Goal: Transaction & Acquisition: Purchase product/service

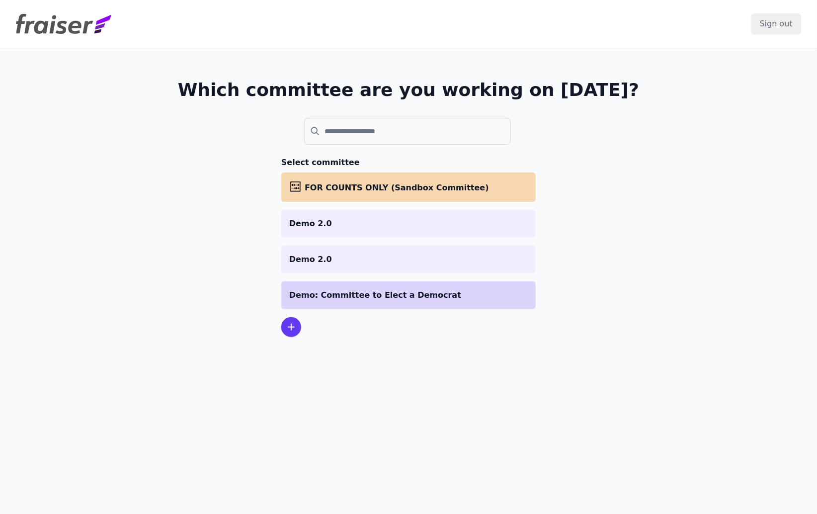
click at [347, 297] on p "Demo: Committee to Elect a Democrat" at bounding box center [408, 295] width 239 height 12
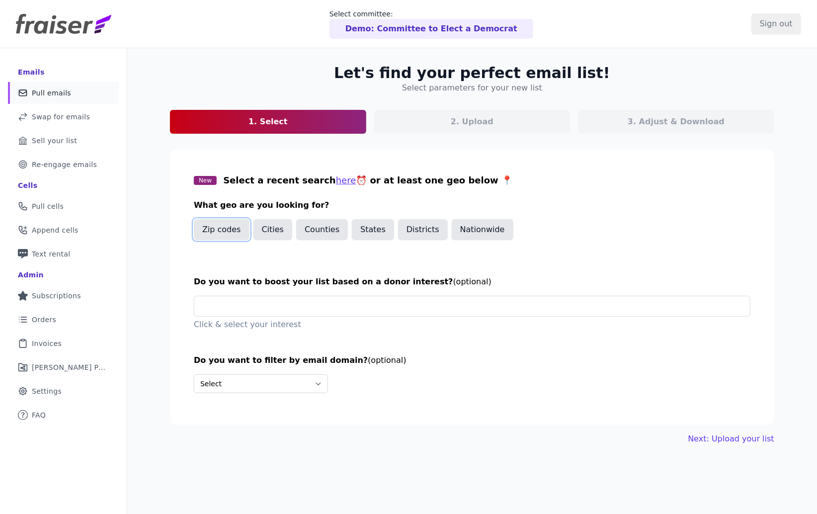
click at [213, 232] on button "Zip codes" at bounding box center [222, 229] width 56 height 21
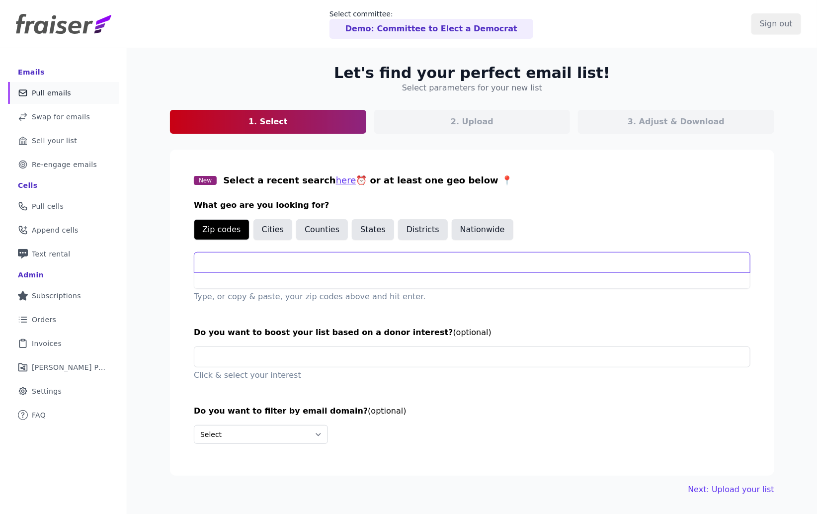
click at [213, 269] on input "text" at bounding box center [472, 263] width 556 height 20
click at [262, 229] on button "Cities" at bounding box center [273, 229] width 39 height 21
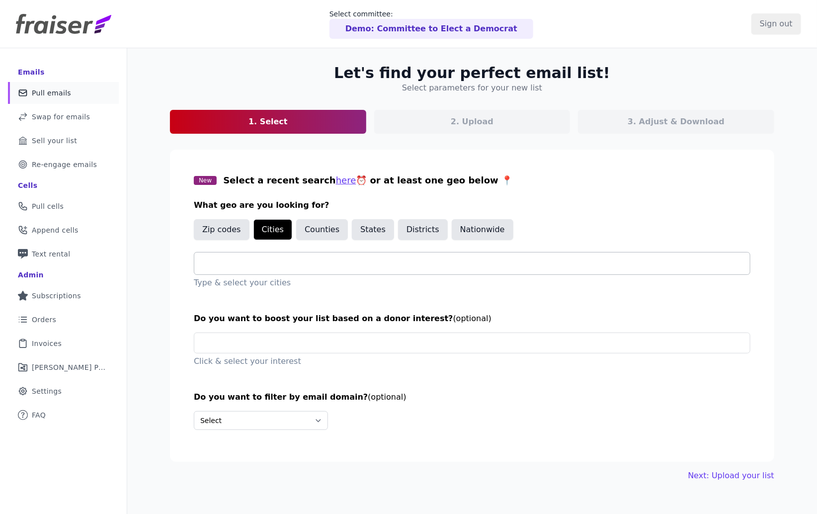
click at [218, 265] on input "text" at bounding box center [476, 264] width 548 height 12
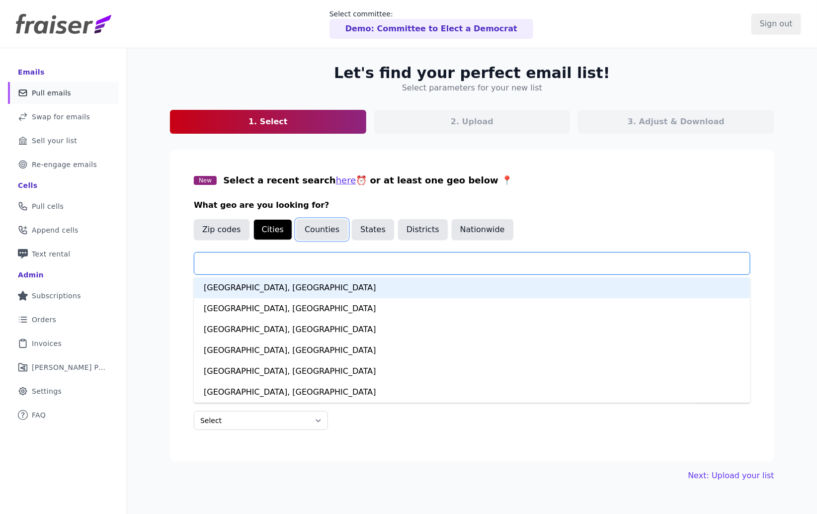
click at [327, 231] on button "Counties" at bounding box center [322, 229] width 52 height 21
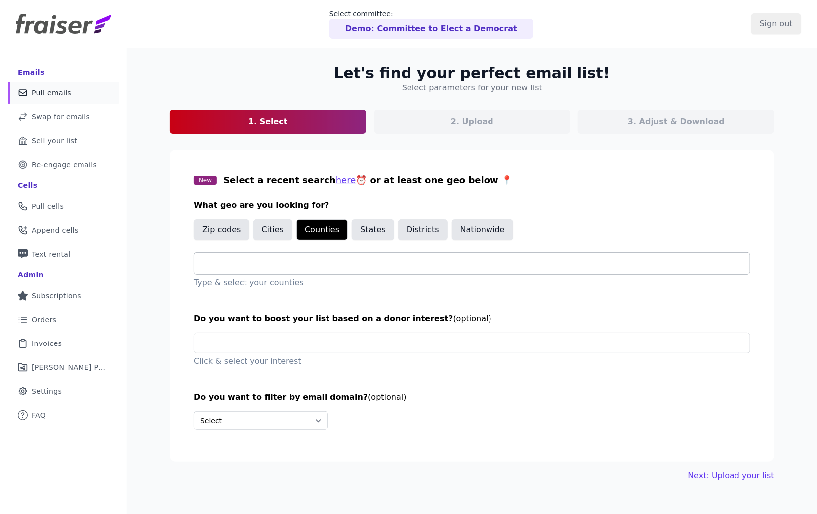
click at [288, 260] on input "text" at bounding box center [476, 264] width 548 height 12
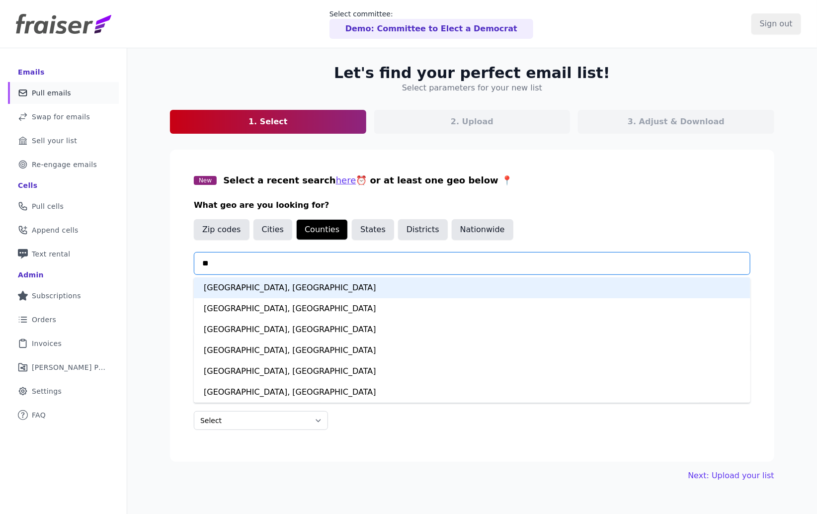
type input "***"
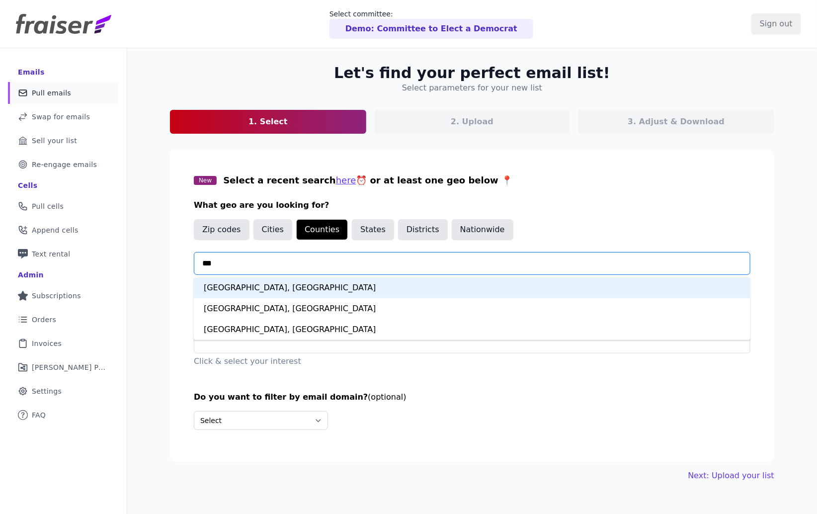
click at [269, 284] on div "[GEOGRAPHIC_DATA], [GEOGRAPHIC_DATA]" at bounding box center [472, 287] width 557 height 21
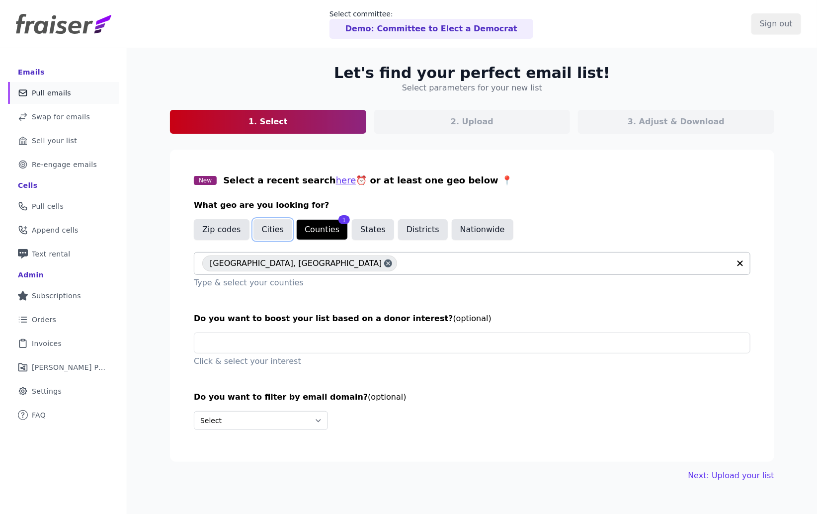
click at [264, 231] on button "Cities" at bounding box center [273, 229] width 39 height 21
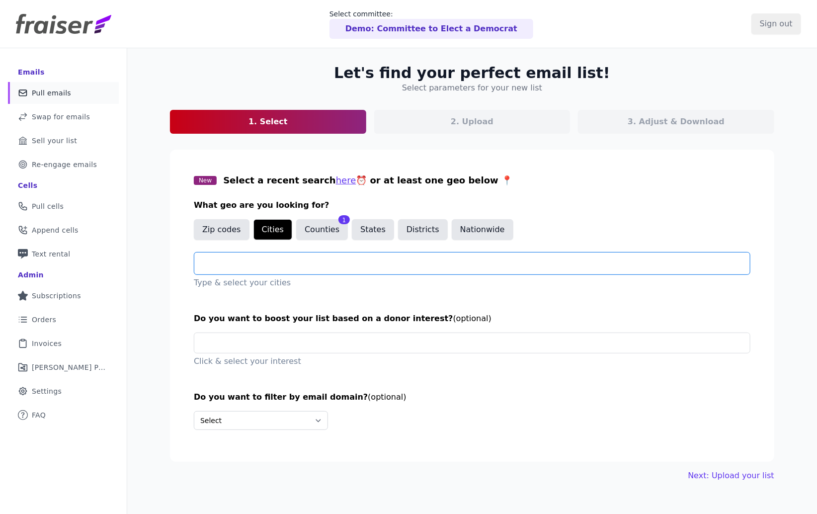
click at [304, 266] on input "text" at bounding box center [476, 264] width 548 height 12
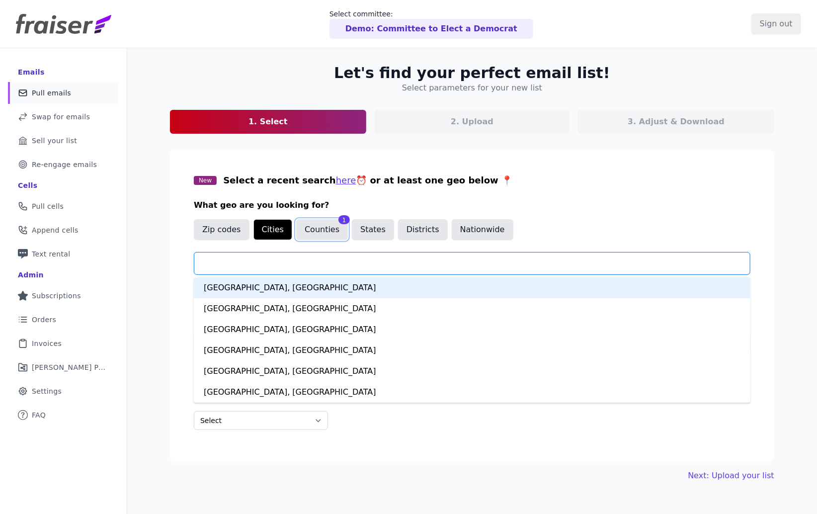
click at [314, 233] on button "Counties" at bounding box center [322, 229] width 52 height 21
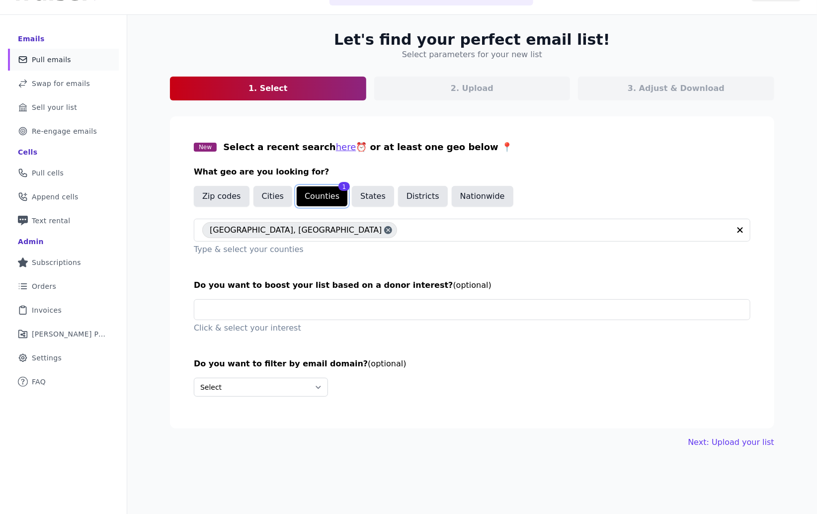
scroll to position [37, 0]
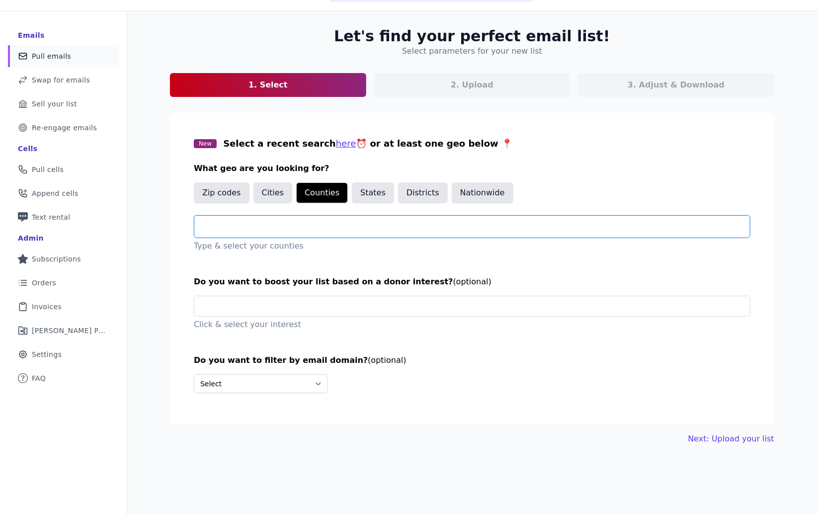
click at [293, 228] on input "text" at bounding box center [476, 227] width 548 height 12
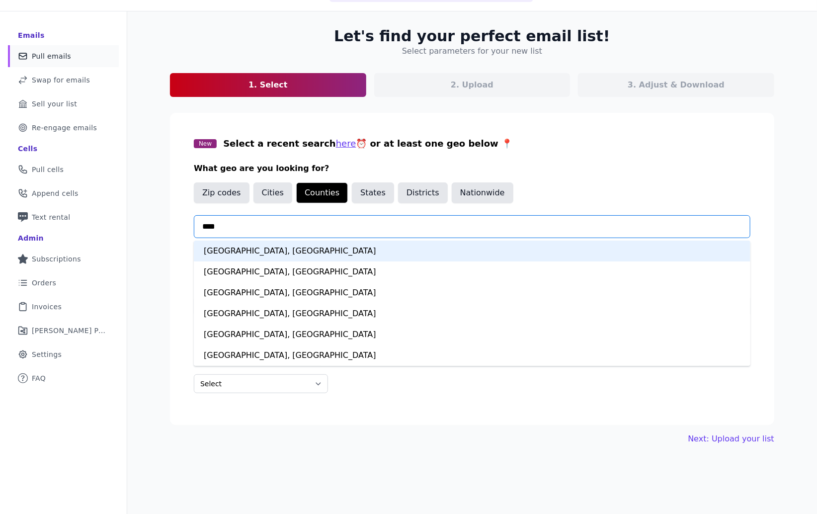
type input "*****"
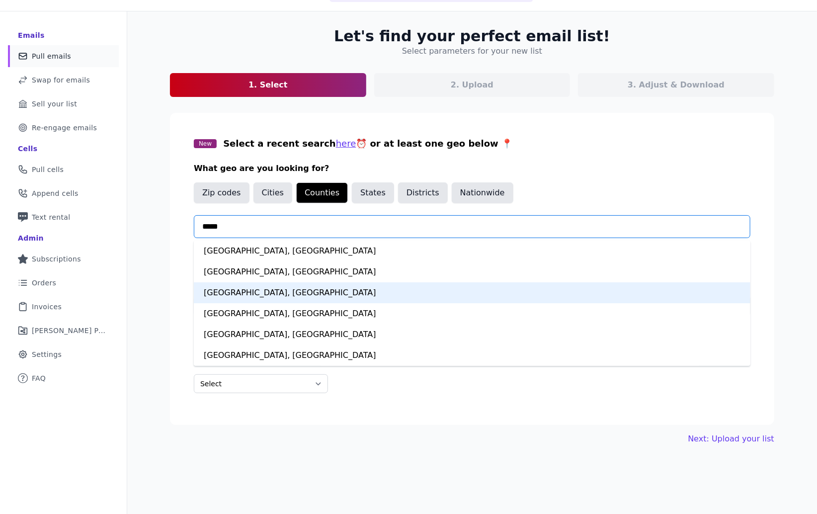
click at [255, 296] on div "[GEOGRAPHIC_DATA], [GEOGRAPHIC_DATA]" at bounding box center [472, 292] width 557 height 21
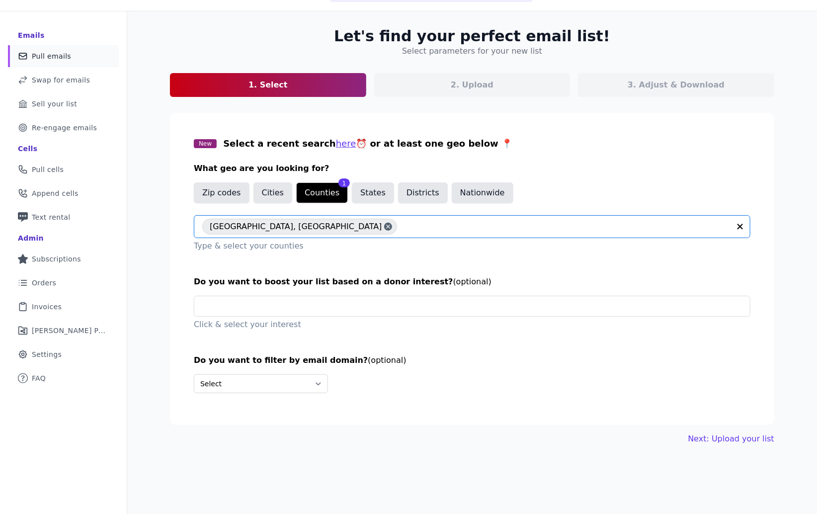
click at [170, 269] on section "New Select a recent search here ⏰ or at least one geo below 📍 What geo are you …" at bounding box center [472, 269] width 605 height 312
click at [264, 194] on button "Cities" at bounding box center [273, 192] width 39 height 21
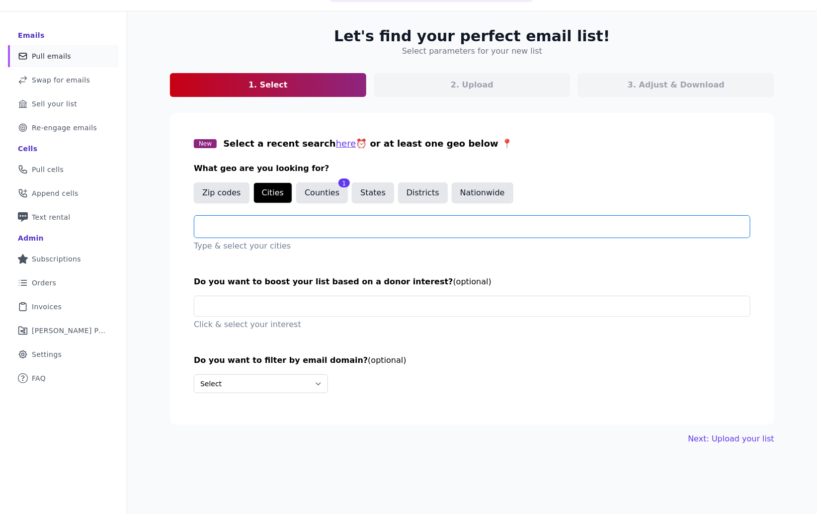
click at [325, 228] on input "text" at bounding box center [476, 227] width 548 height 12
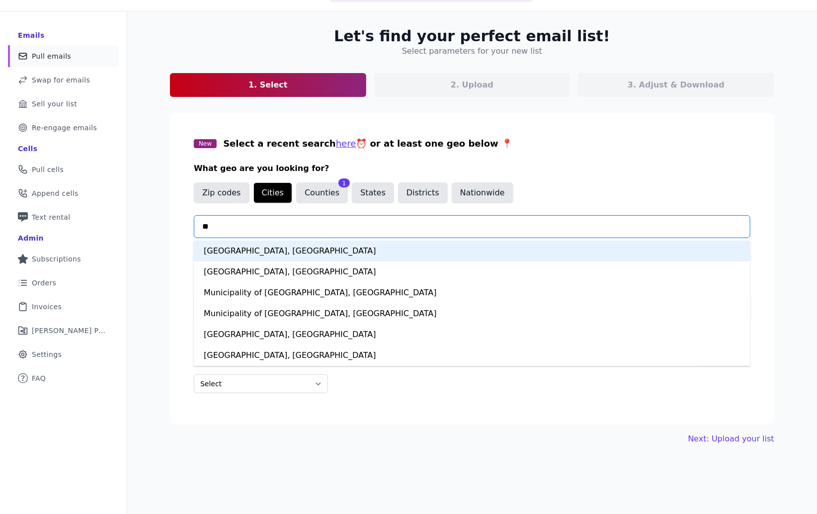
type input "*"
drag, startPoint x: 167, startPoint y: 255, endPoint x: 174, endPoint y: 248, distance: 9.8
click at [170, 255] on section "New Select a recent search here ⏰ or at least one geo below 📍 What geo are you …" at bounding box center [472, 269] width 605 height 312
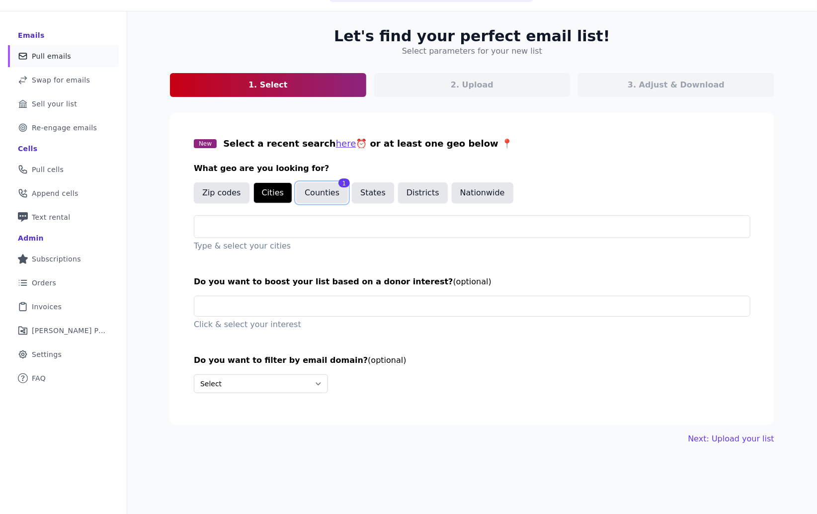
click at [313, 195] on button "Counties" at bounding box center [322, 192] width 52 height 21
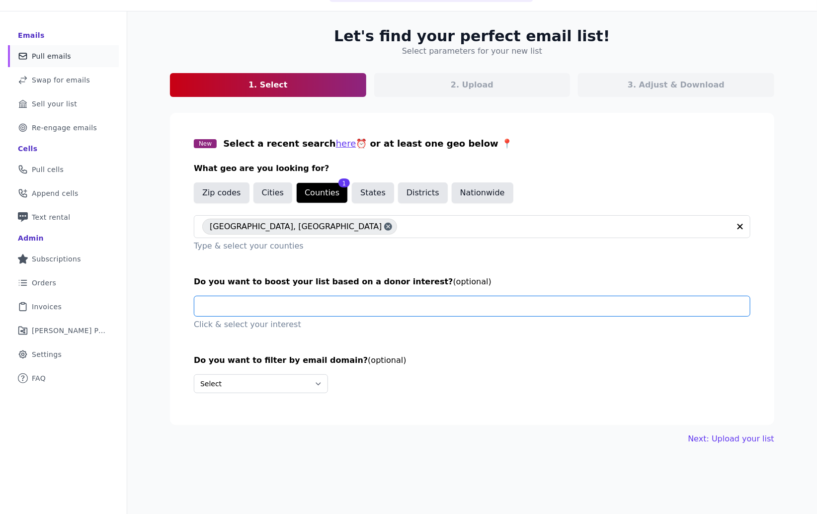
click at [361, 306] on input "text" at bounding box center [476, 306] width 548 height 20
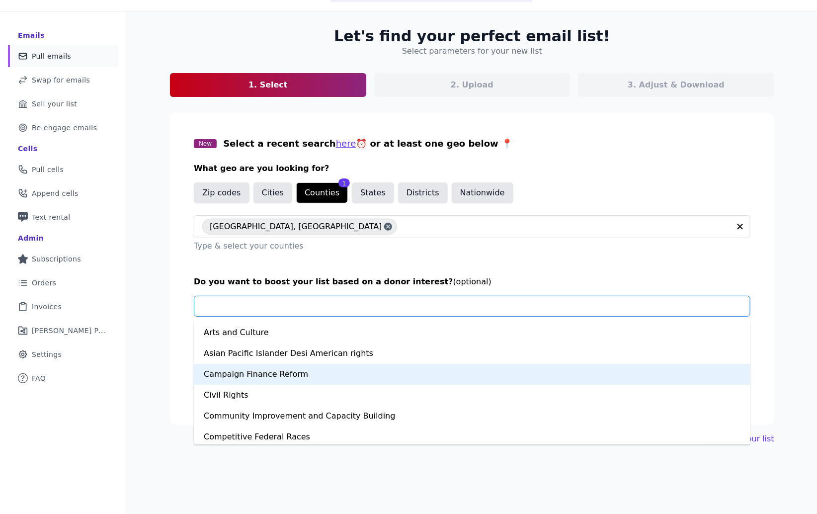
scroll to position [0, 0]
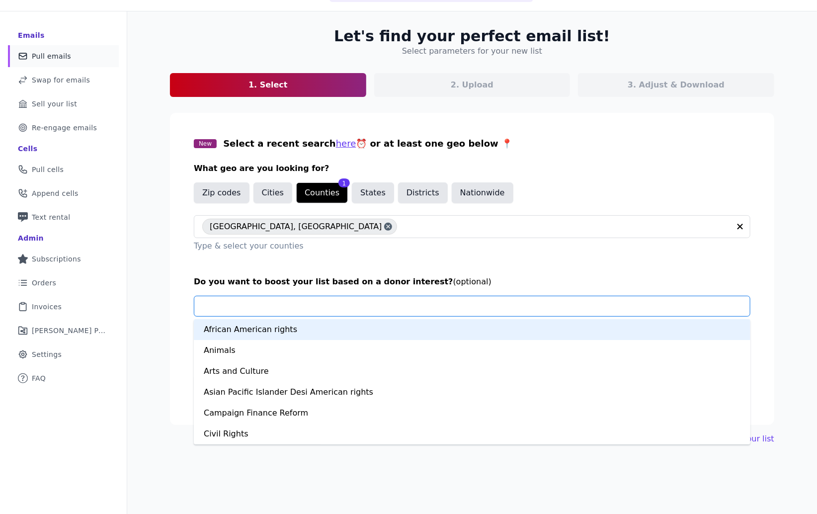
click at [164, 295] on div "Let's find your perfect email list! Select parameters for your new list 1. Sele…" at bounding box center [472, 235] width 636 height 449
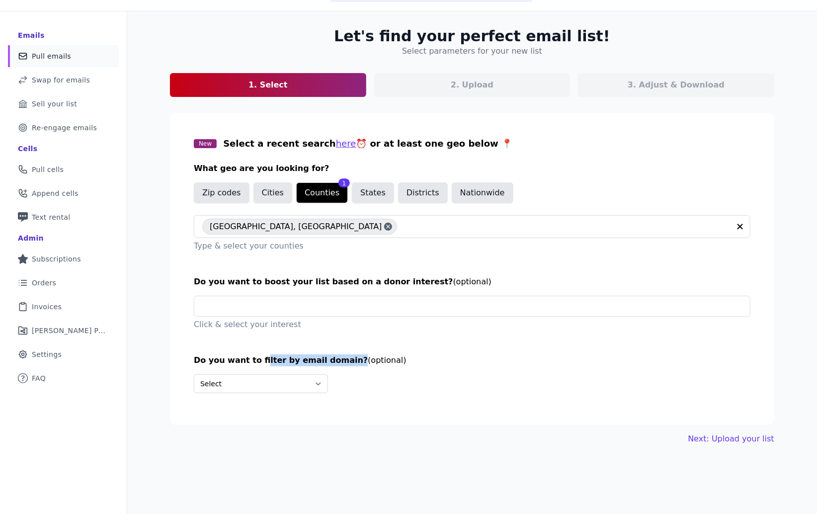
drag, startPoint x: 255, startPoint y: 360, endPoint x: 337, endPoint y: 361, distance: 82.0
click at [337, 361] on span "Do you want to filter by email domain?" at bounding box center [281, 359] width 174 height 9
click at [313, 384] on select "Select Include only these domains Include none of these domains" at bounding box center [261, 383] width 134 height 19
select select "Include"
click at [194, 374] on select "Select Include only these domains Include none of these domains" at bounding box center [261, 383] width 134 height 19
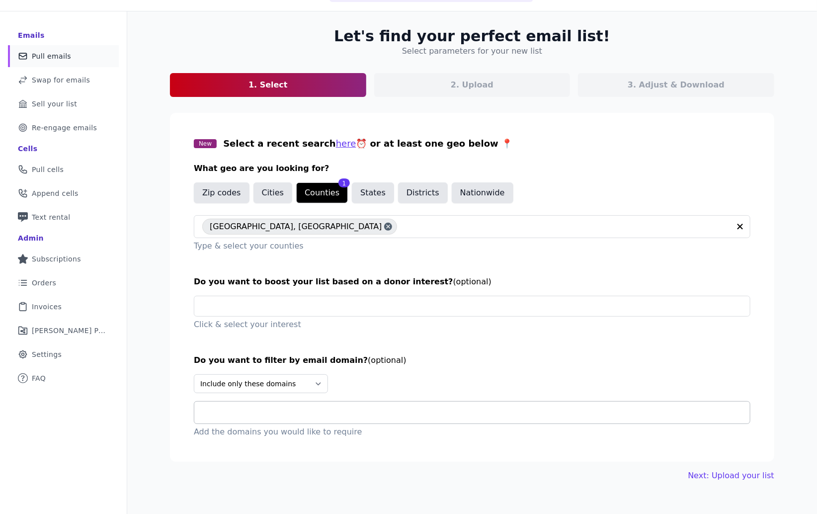
click at [254, 419] on div at bounding box center [476, 413] width 548 height 22
click at [154, 379] on div "Let's find your perfect email list! Select parameters for your new list 1. Sele…" at bounding box center [472, 254] width 636 height 486
click at [233, 389] on select "Select Include only these domains Include none of these domains" at bounding box center [261, 383] width 134 height 19
click at [511, 458] on section "New Select a recent search here ⏰ or at least one geo below 📍 What geo are you …" at bounding box center [472, 287] width 605 height 349
click at [740, 475] on link "Next: Upload your list" at bounding box center [732, 476] width 86 height 12
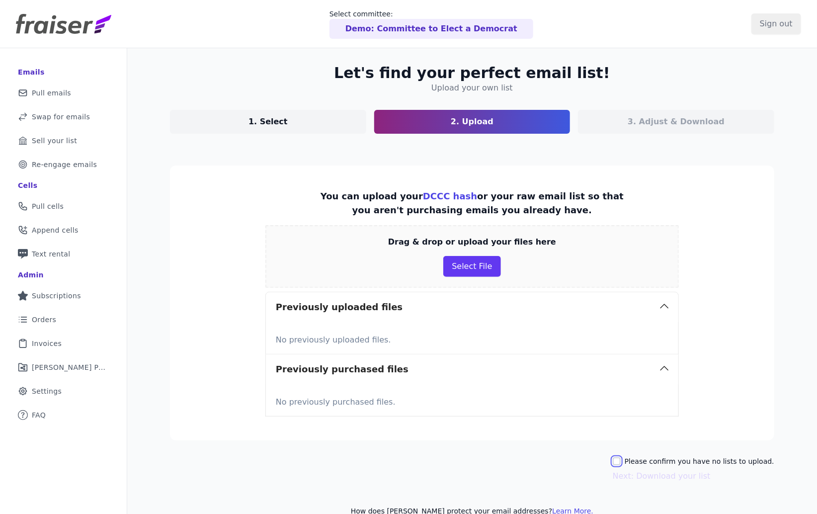
click at [621, 464] on input "Please confirm you have no lists to upload." at bounding box center [617, 461] width 8 height 8
checkbox input "true"
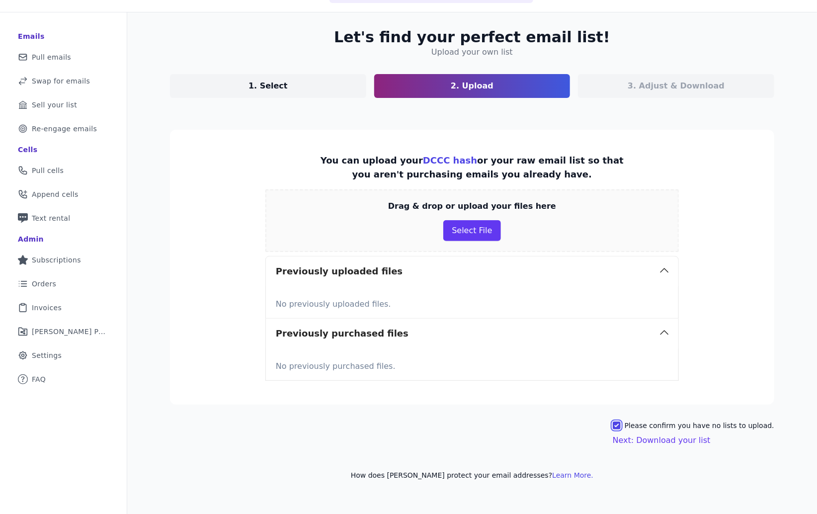
scroll to position [48, 0]
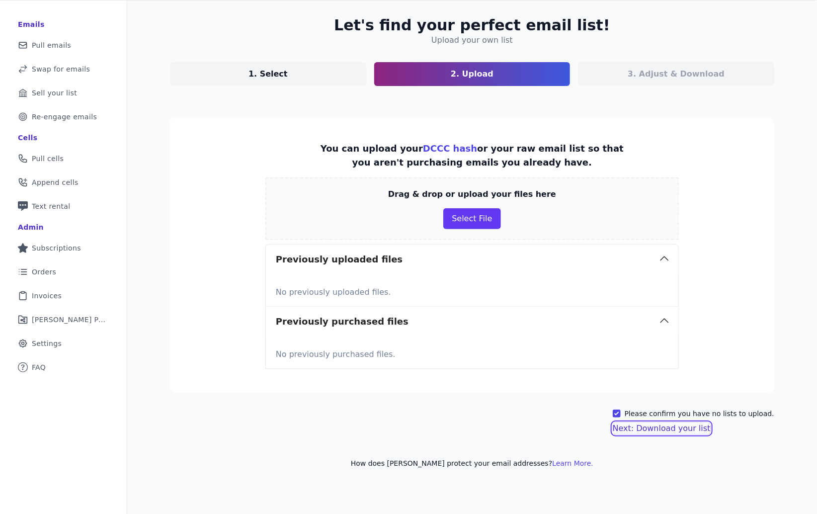
click at [666, 429] on button "Next: Download your list" at bounding box center [662, 429] width 98 height 12
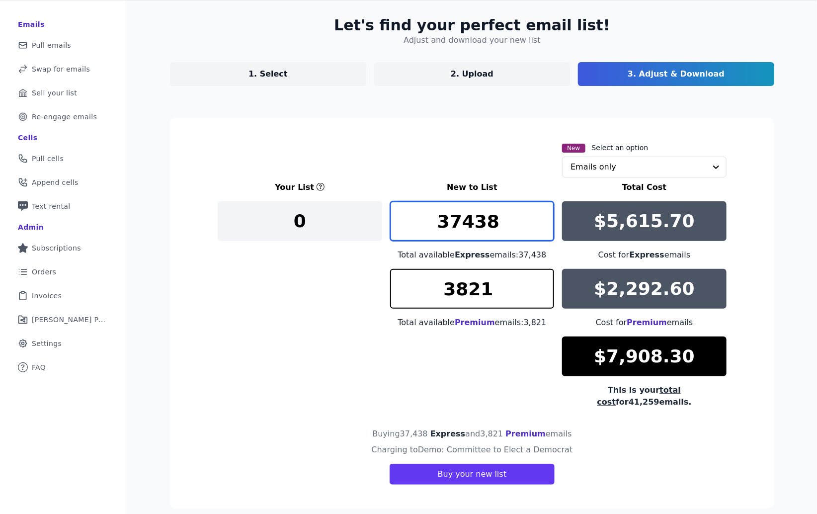
click at [468, 224] on input "37438" at bounding box center [472, 221] width 165 height 40
type input "0"
type input "4000"
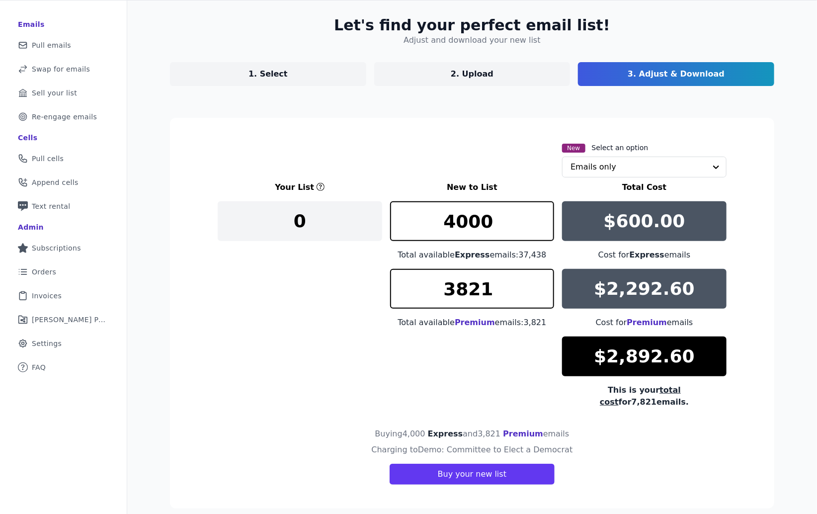
click at [338, 299] on div "Your List New to List Total Cost 0 4000 Total available Express emails: 37,438 …" at bounding box center [472, 294] width 509 height 227
click at [73, 319] on span "[PERSON_NAME] Performance" at bounding box center [69, 320] width 75 height 10
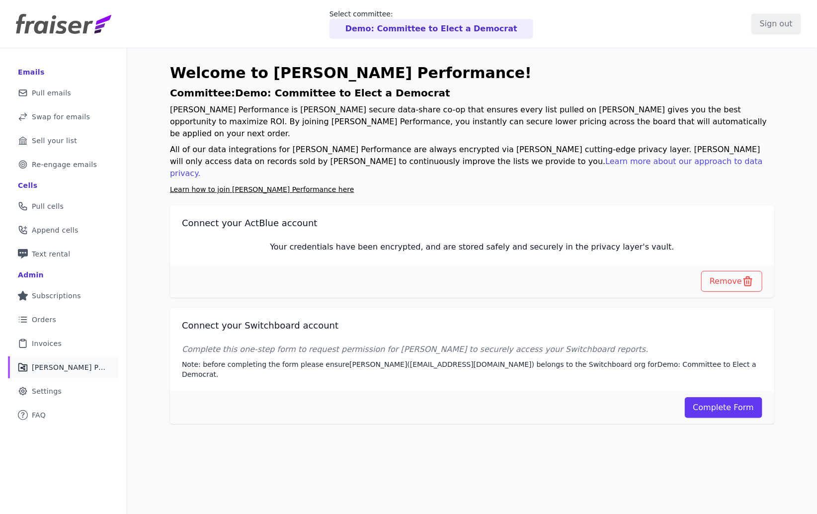
click at [278, 185] on link "Learn how to join Fraiser Performance here" at bounding box center [262, 189] width 184 height 8
click at [33, 93] on span "Pull emails" at bounding box center [51, 93] width 39 height 10
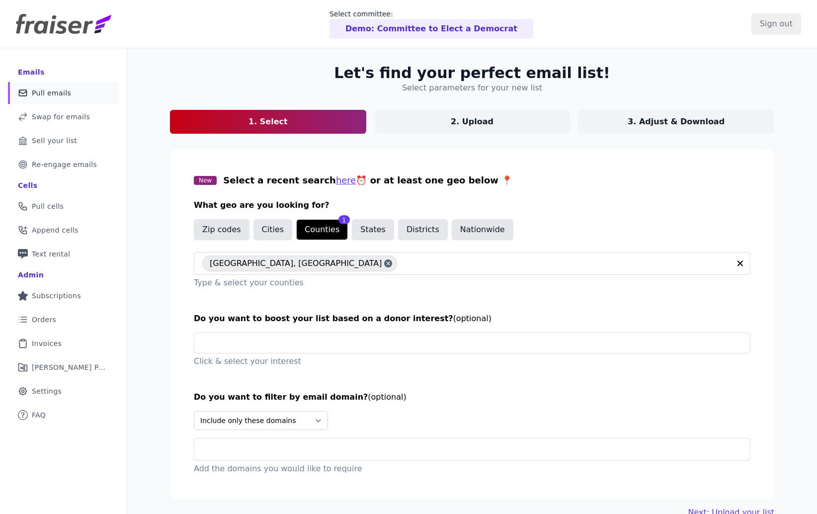
select select "Include"
click at [685, 124] on p "3. Adjust & Download" at bounding box center [676, 122] width 97 height 12
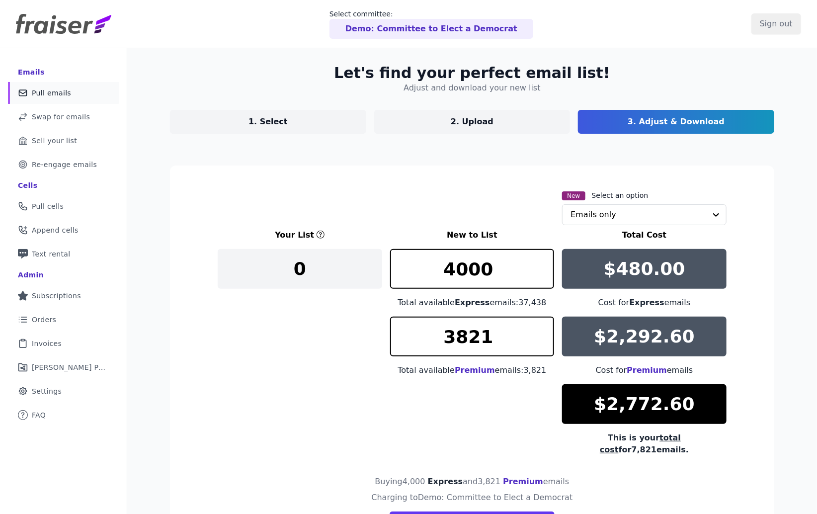
click at [259, 121] on p "1. Select" at bounding box center [268, 122] width 39 height 12
select select "Include"
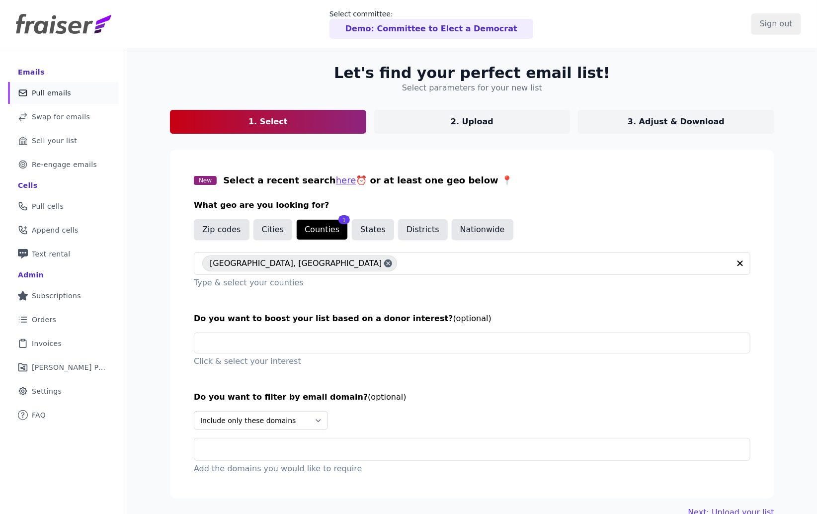
click at [654, 125] on p "3. Adjust & Download" at bounding box center [676, 122] width 97 height 12
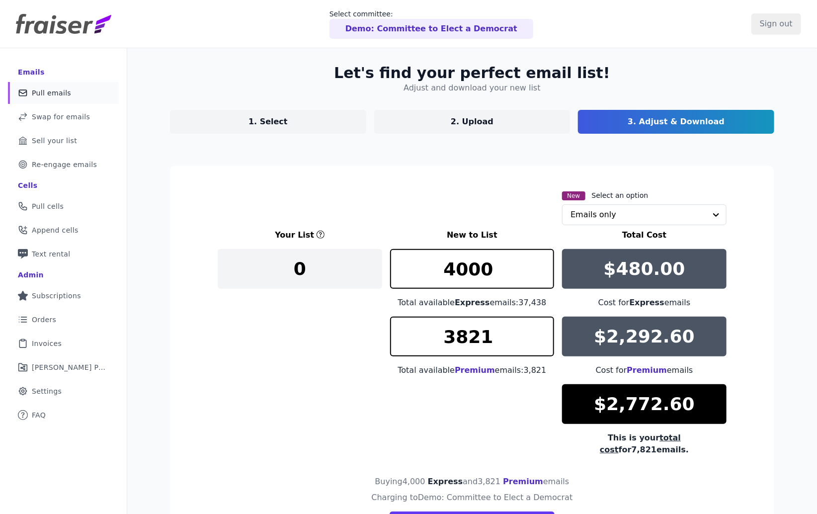
click at [437, 31] on p "Demo: Committee to Elect a Democrat" at bounding box center [432, 29] width 172 height 12
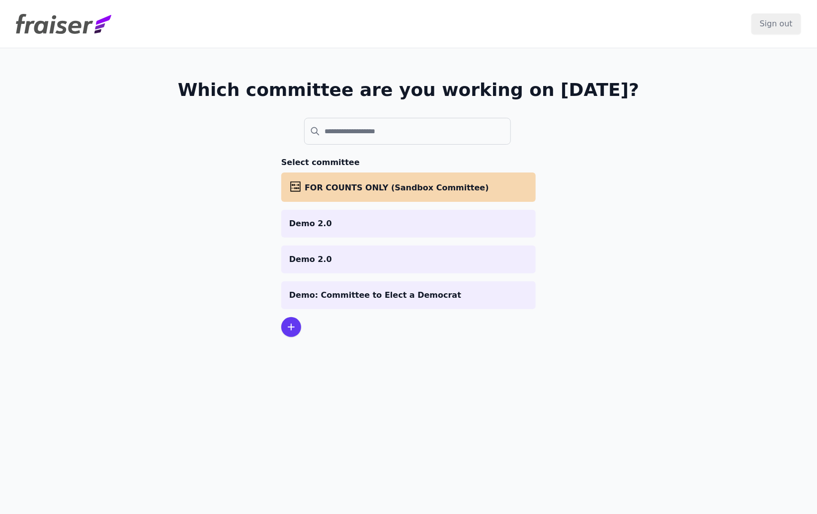
click at [288, 328] on icon at bounding box center [291, 327] width 6 height 6
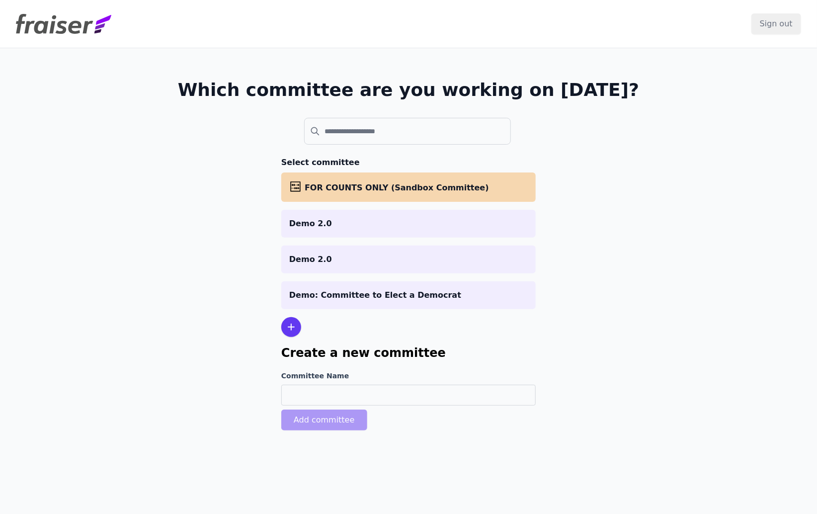
click at [239, 352] on div "Which committee are you working on [DATE]? Select committee abacus FOR COUNTS O…" at bounding box center [408, 257] width 636 height 418
click at [571, 257] on div "Which committee are you working on [DATE]? Select committee abacus FOR COUNTS O…" at bounding box center [408, 257] width 636 height 418
